Goal: Register for event/course

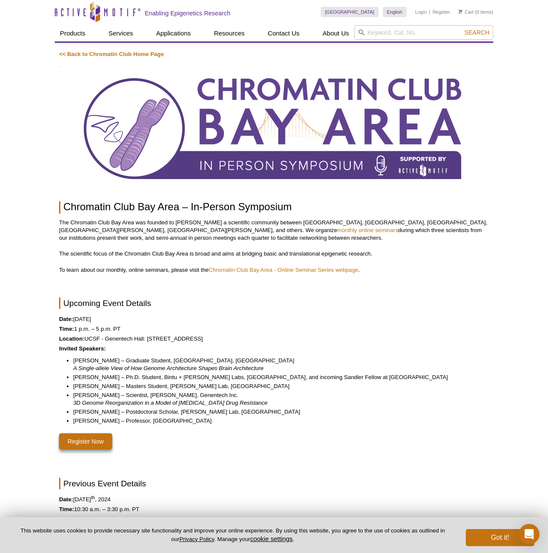
click at [273, 118] on img at bounding box center [273, 129] width 429 height 124
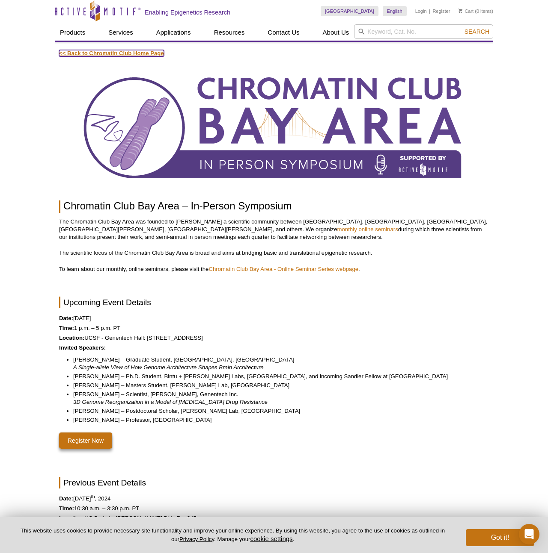
click at [152, 55] on link "<< Back to Chromatin Club Home Page" at bounding box center [111, 53] width 105 height 6
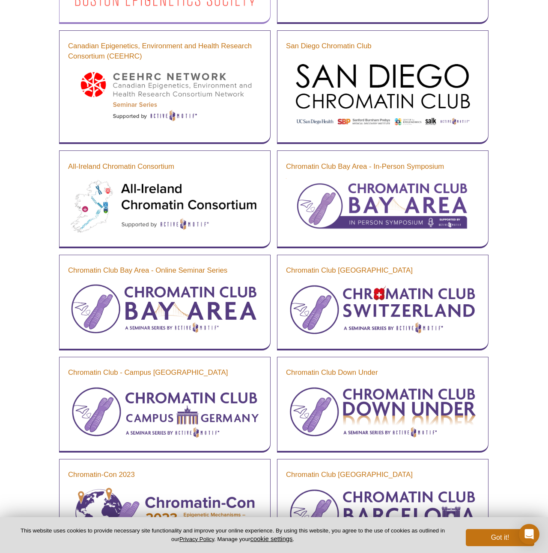
scroll to position [327, 0]
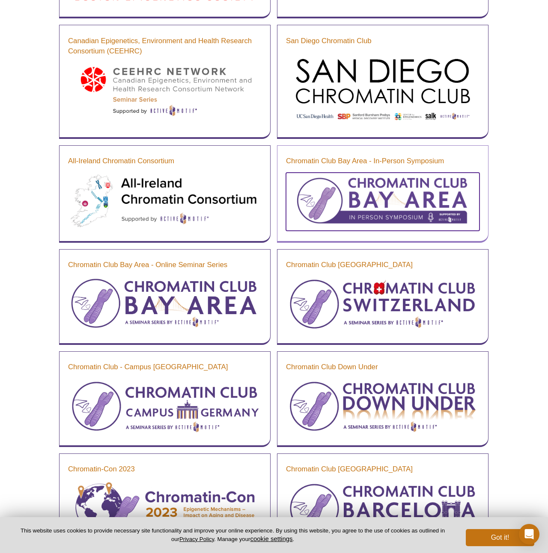
click at [337, 210] on img at bounding box center [382, 201] width 193 height 56
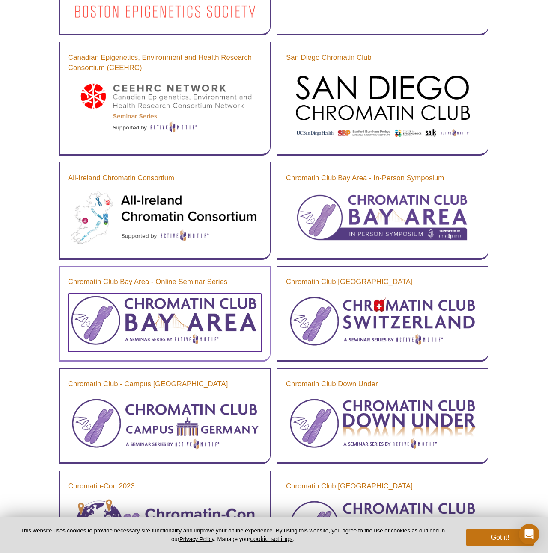
click at [199, 334] on img at bounding box center [164, 322] width 193 height 56
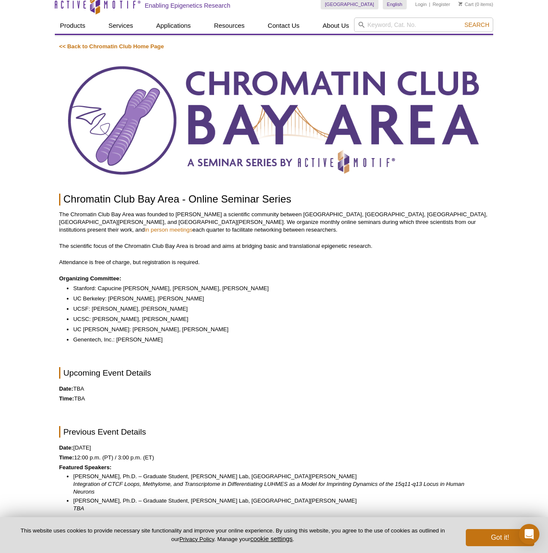
scroll to position [9, 0]
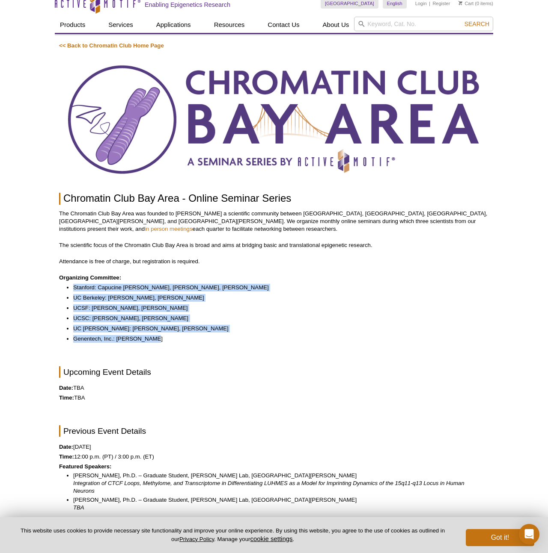
drag, startPoint x: 74, startPoint y: 287, endPoint x: 158, endPoint y: 340, distance: 98.6
click at [158, 340] on ul "Stanford: [PERSON_NAME], [PERSON_NAME], [PERSON_NAME] [GEOGRAPHIC_DATA]: [PERSO…" at bounding box center [269, 313] width 421 height 59
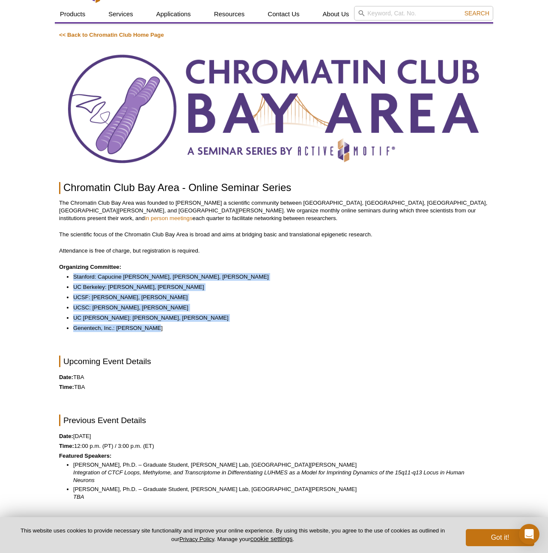
scroll to position [0, 0]
